Goal: Register for event/course

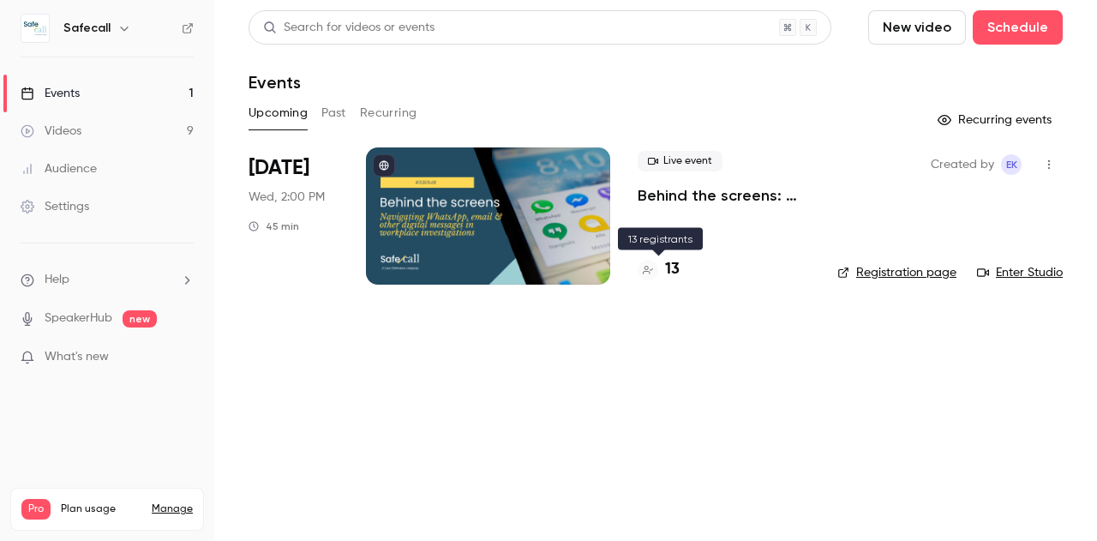
click at [675, 266] on h4 "13" at bounding box center [672, 269] width 15 height 23
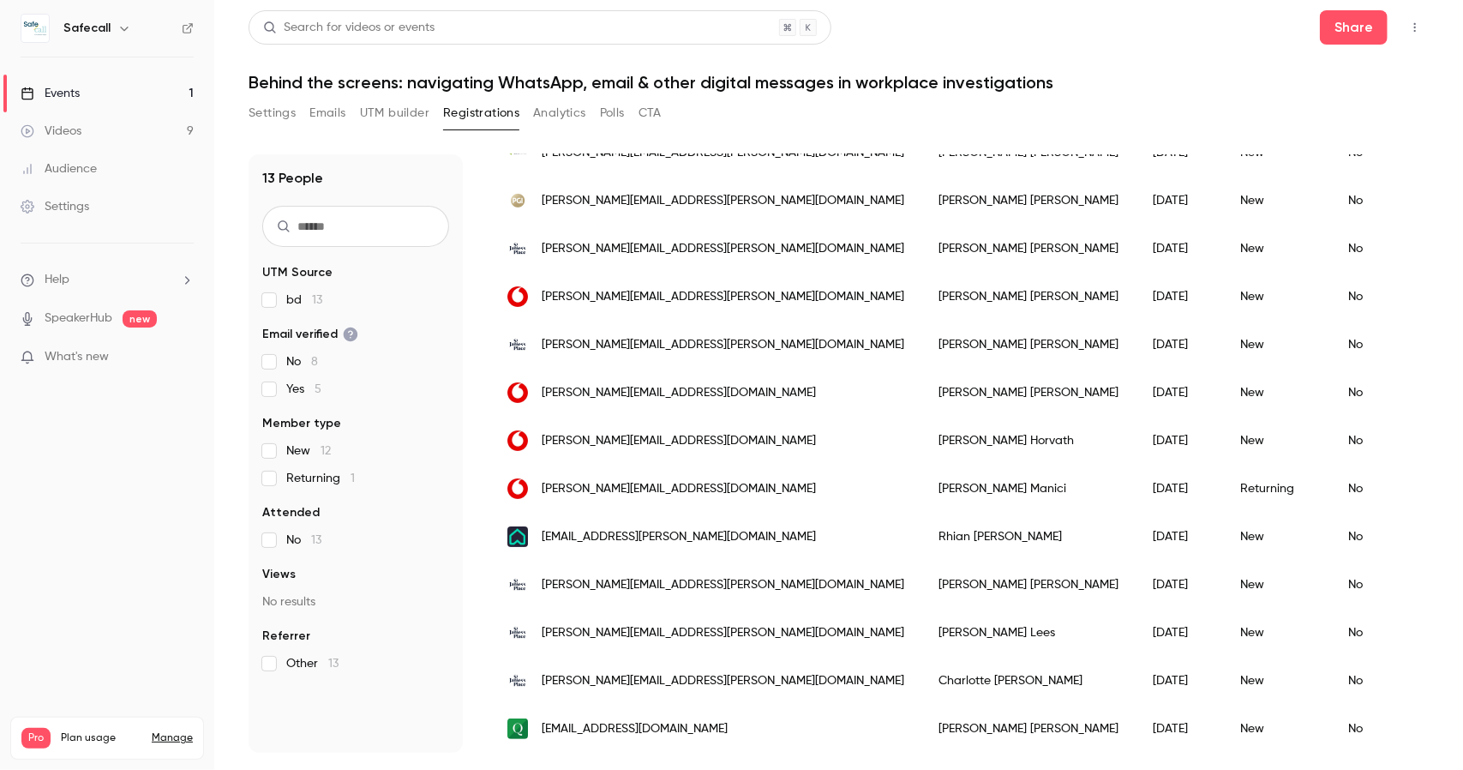
scroll to position [202, 0]
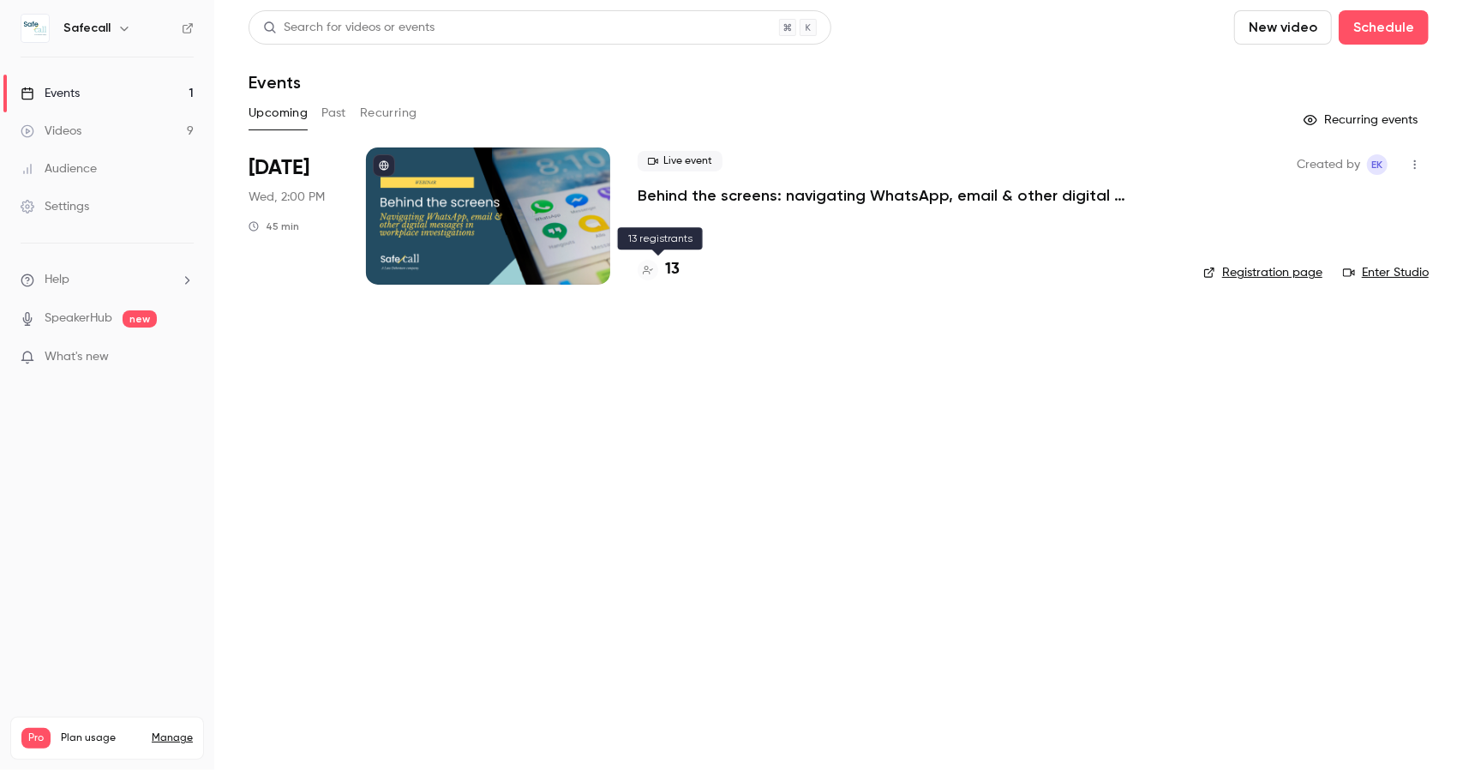
click at [674, 273] on h4 "13" at bounding box center [672, 269] width 15 height 23
